Goal: Complete application form

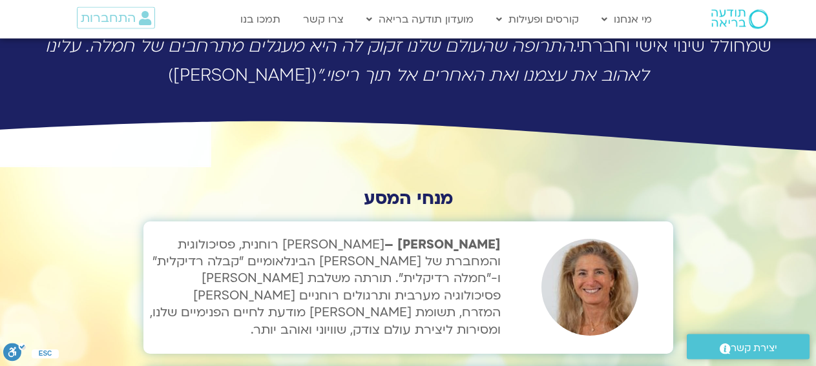
scroll to position [3643, 0]
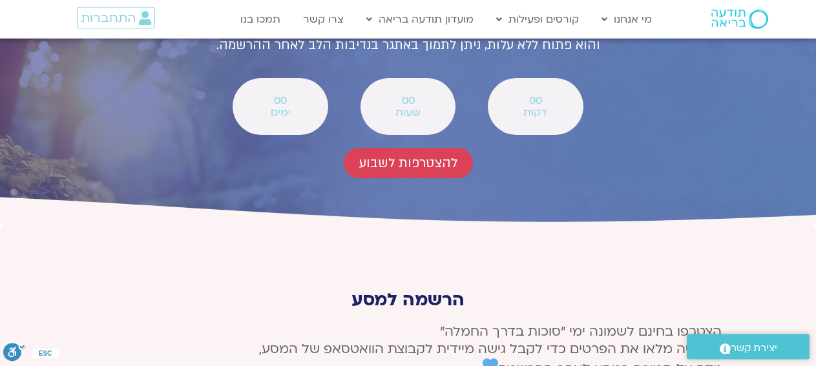
scroll to position [4791, 0]
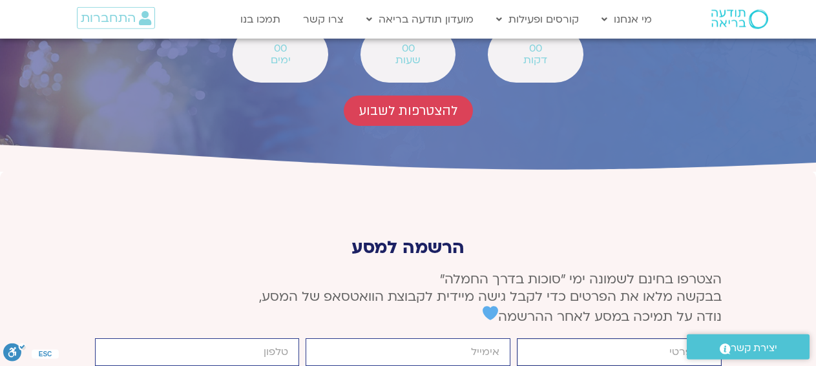
click at [651, 338] on input "firstname" at bounding box center [619, 352] width 205 height 28
click at [320, 338] on input "email" at bounding box center [408, 352] width 205 height 28
type input "ramalaufer@gmail.com"
click at [134, 338] on input "cellphone" at bounding box center [197, 352] width 205 height 28
type input "0508672555"
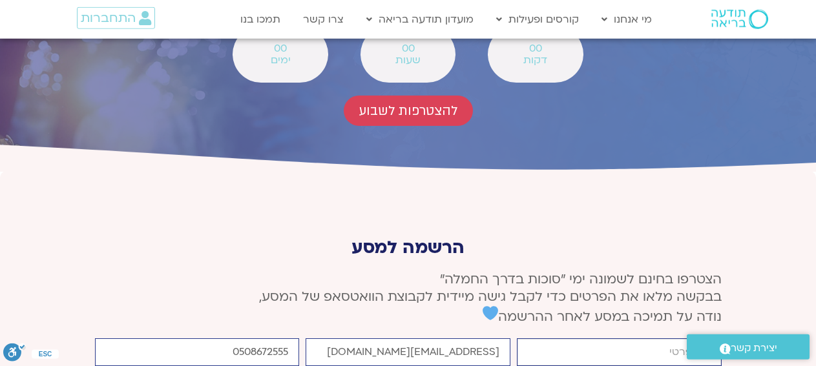
click at [541, 338] on input "firstname" at bounding box center [619, 352] width 205 height 28
type input "r"
click at [663, 338] on input "firstname" at bounding box center [619, 352] width 205 height 28
type input "רמה"
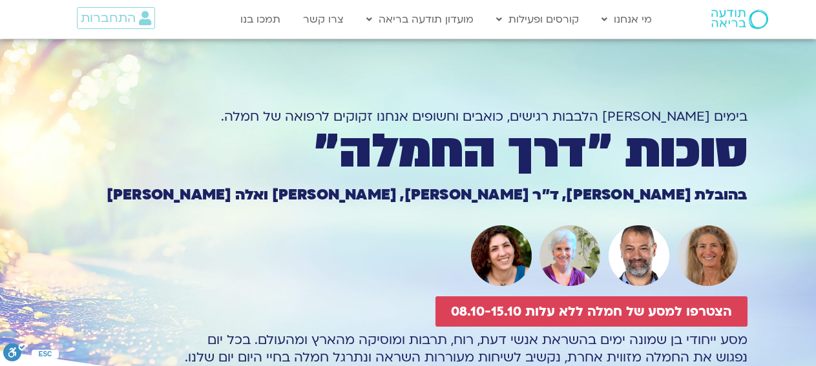
scroll to position [4794, 0]
